Goal: Information Seeking & Learning: Learn about a topic

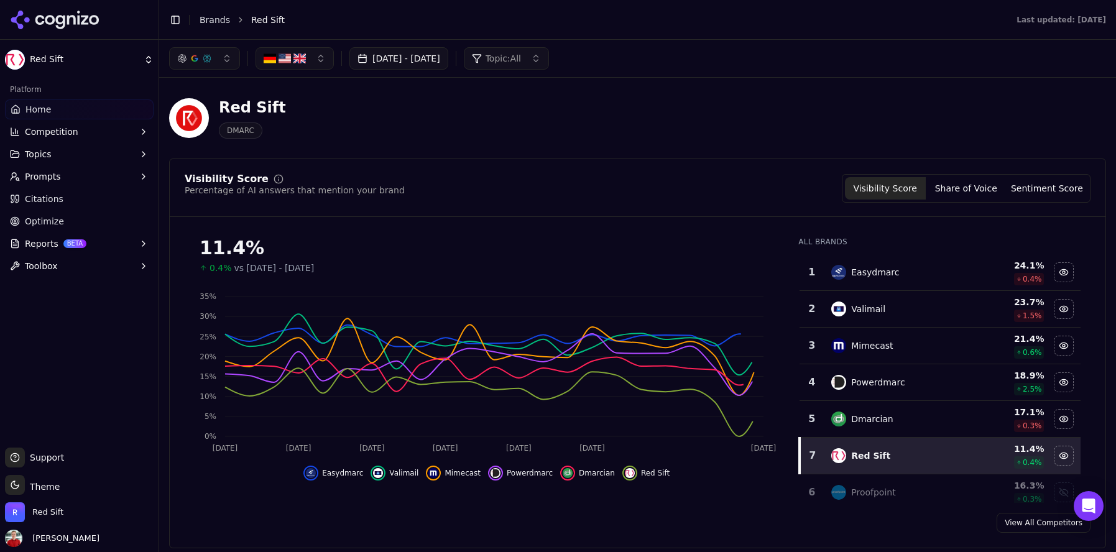
click at [40, 113] on span "Home" at bounding box center [39, 109] width 26 height 12
click at [448, 63] on button "[DATE] - [DATE]" at bounding box center [399, 58] width 99 height 22
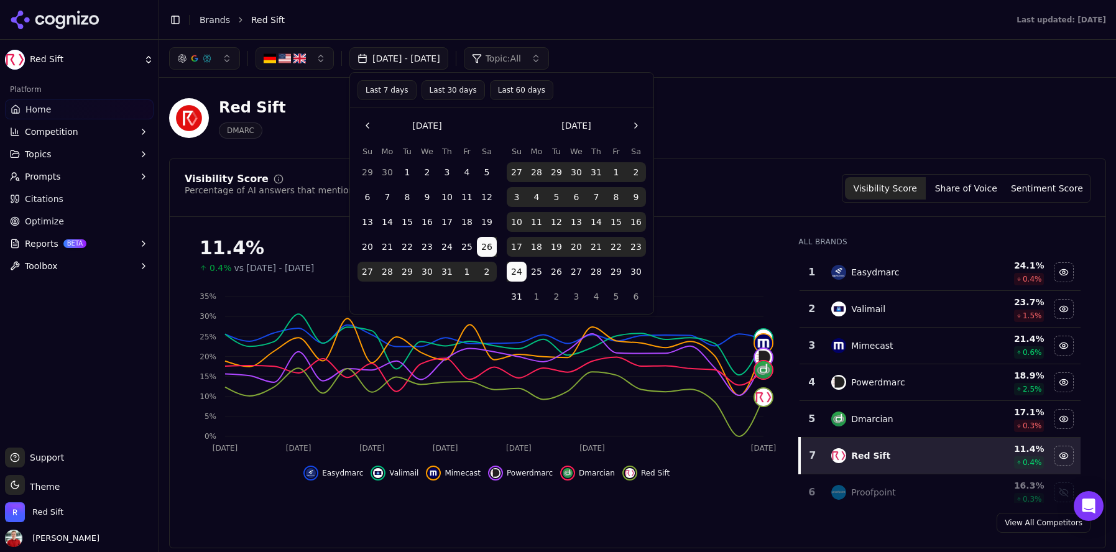
click at [460, 91] on button "Last 30 days" at bounding box center [453, 90] width 63 height 20
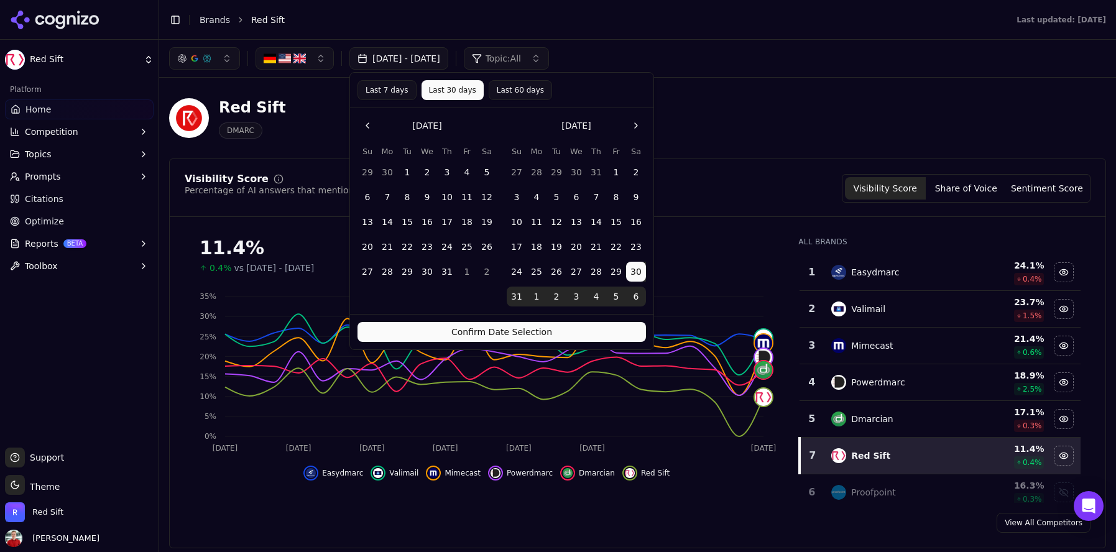
click at [500, 324] on button "Confirm Date Selection" at bounding box center [502, 332] width 289 height 20
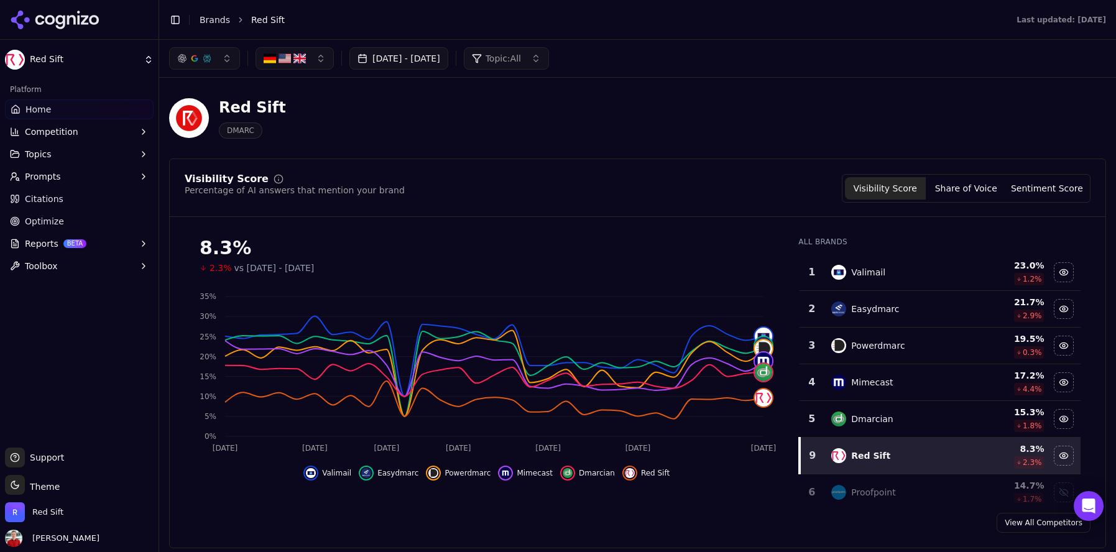
click at [38, 155] on span "Topics" at bounding box center [38, 154] width 27 height 12
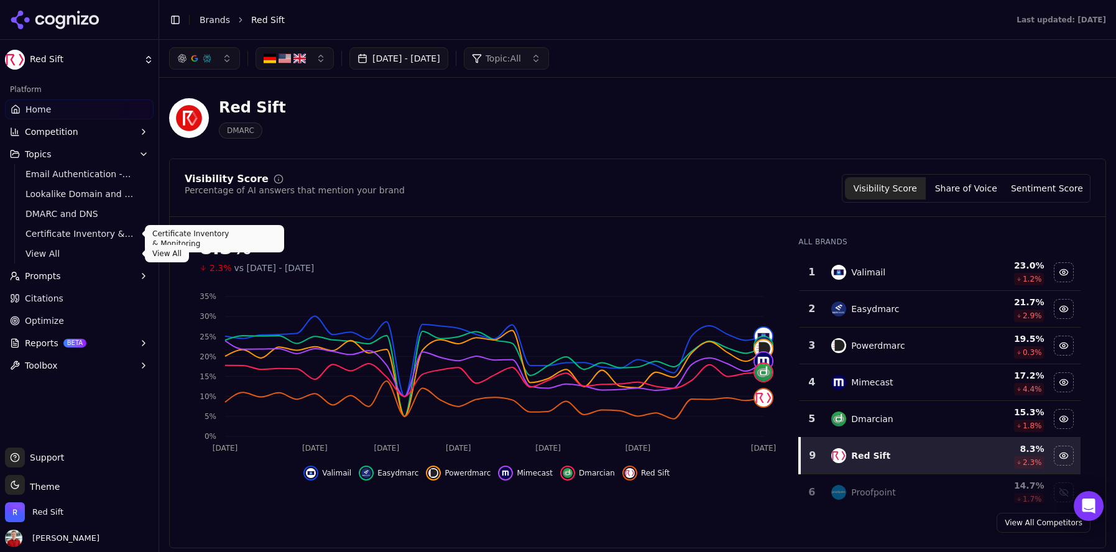
click at [29, 254] on span "View All" at bounding box center [80, 254] width 108 height 12
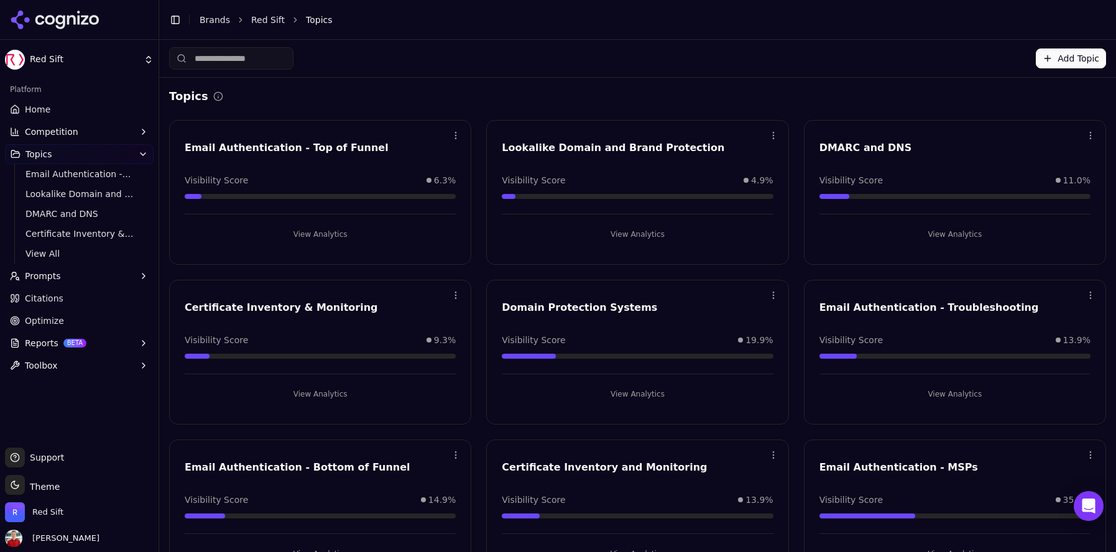
scroll to position [42, 0]
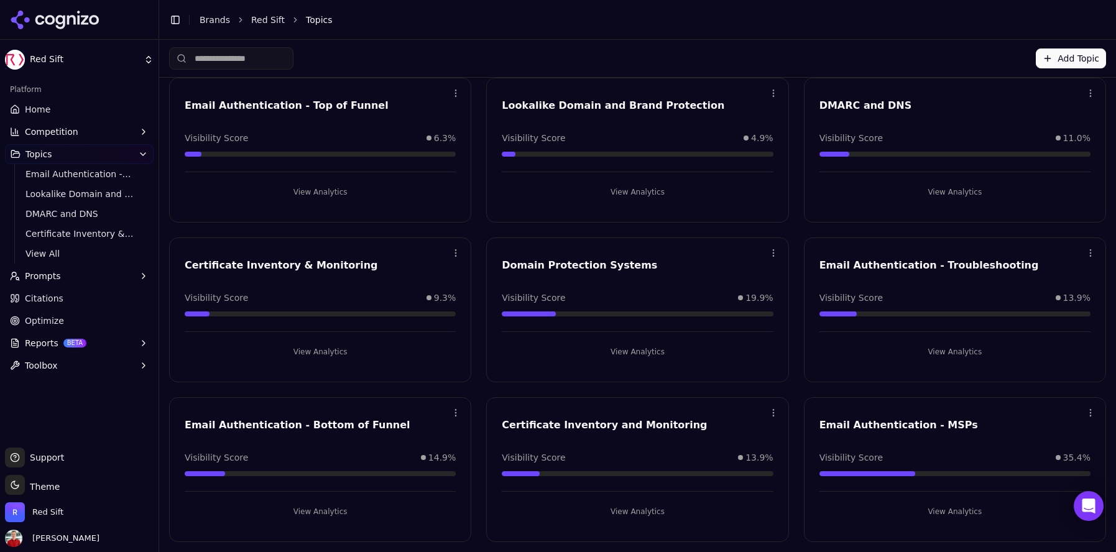
click at [309, 512] on button "View Analytics" at bounding box center [320, 512] width 271 height 20
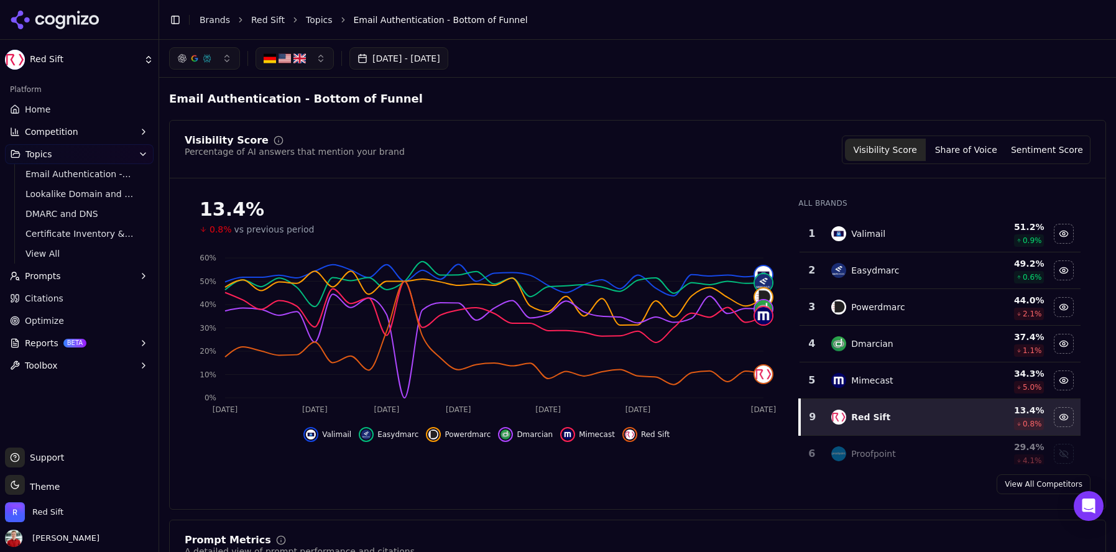
click at [323, 22] on link "Topics" at bounding box center [319, 20] width 27 height 12
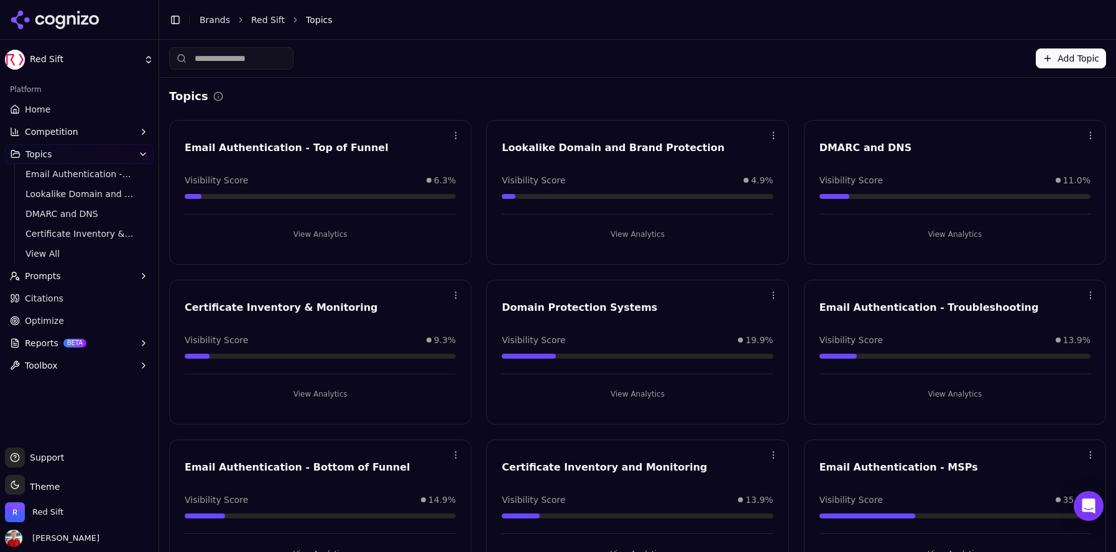
scroll to position [42, 0]
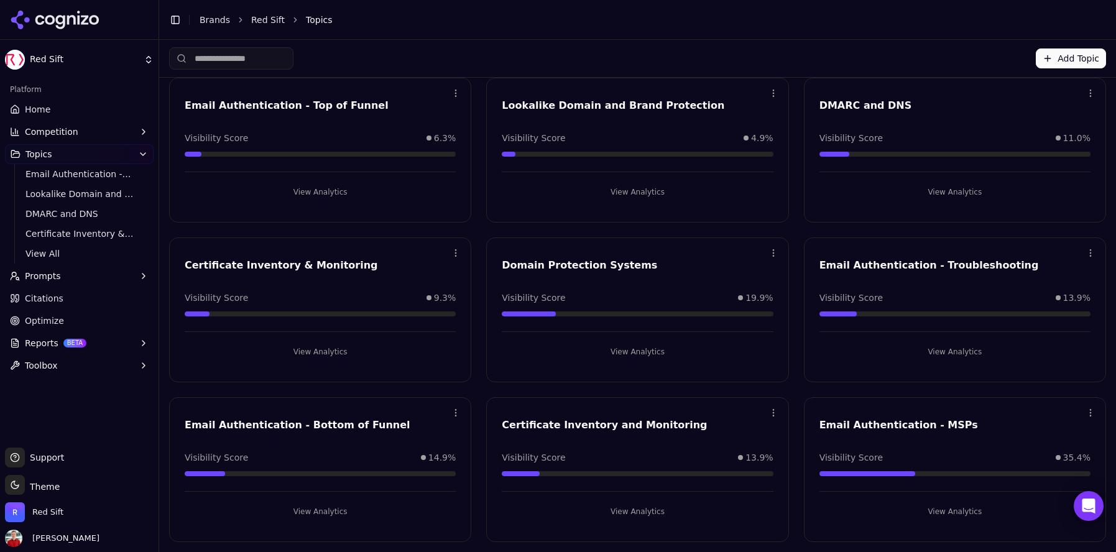
click at [965, 355] on button "View Analytics" at bounding box center [955, 352] width 271 height 20
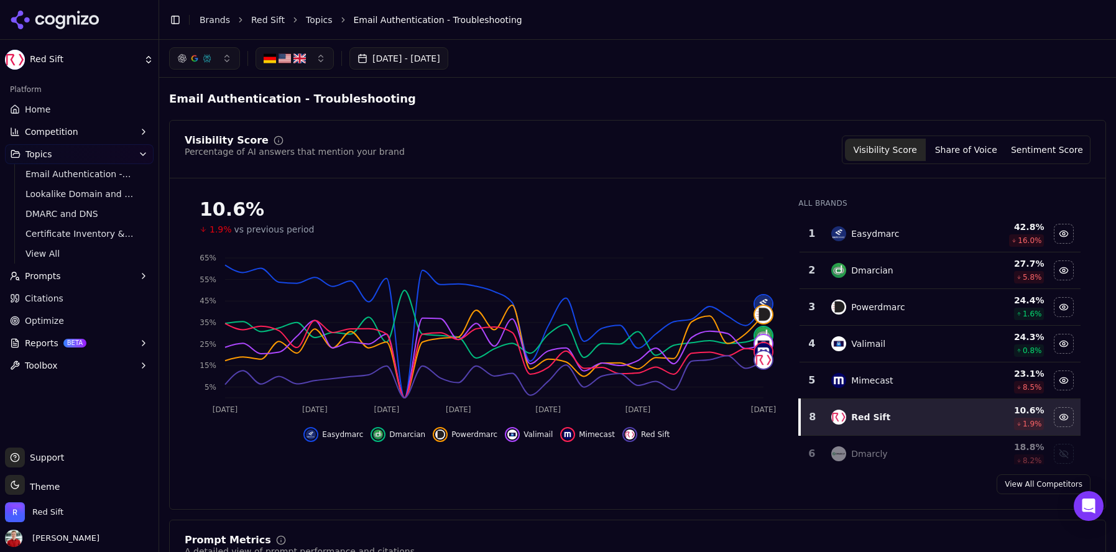
click at [60, 109] on link "Home" at bounding box center [79, 110] width 149 height 20
